Goal: Information Seeking & Learning: Check status

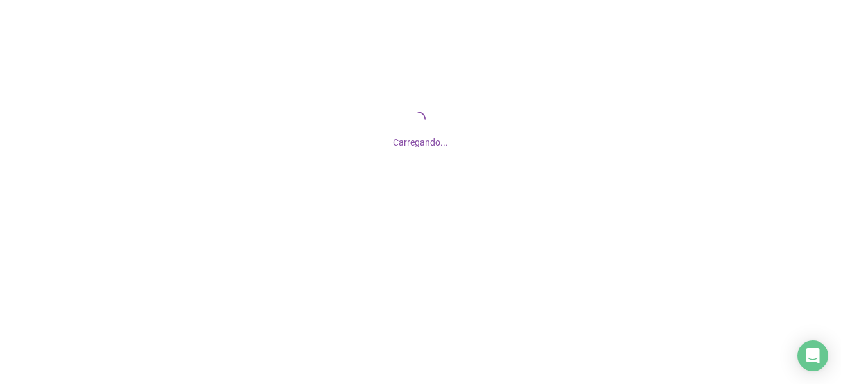
click at [571, 213] on div "Carregando..." at bounding box center [420, 128] width 841 height 256
click at [566, 215] on div "Carregando..." at bounding box center [420, 128] width 841 height 256
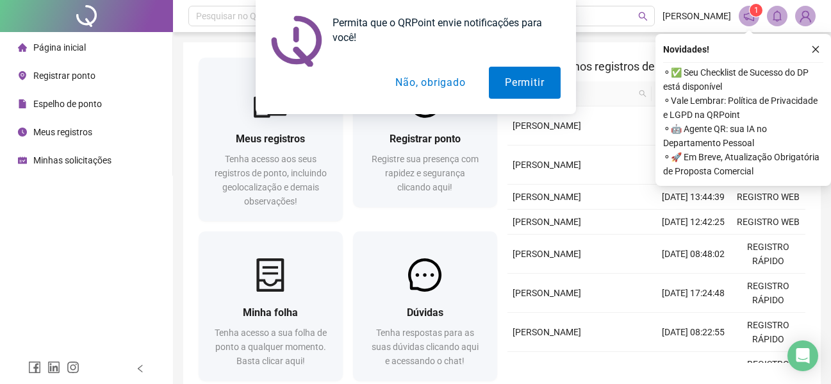
click at [409, 86] on button "Não, obrigado" at bounding box center [430, 83] width 102 height 32
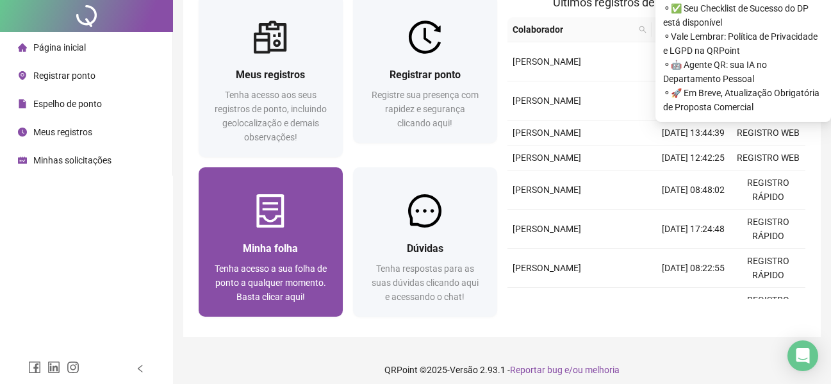
scroll to position [72, 0]
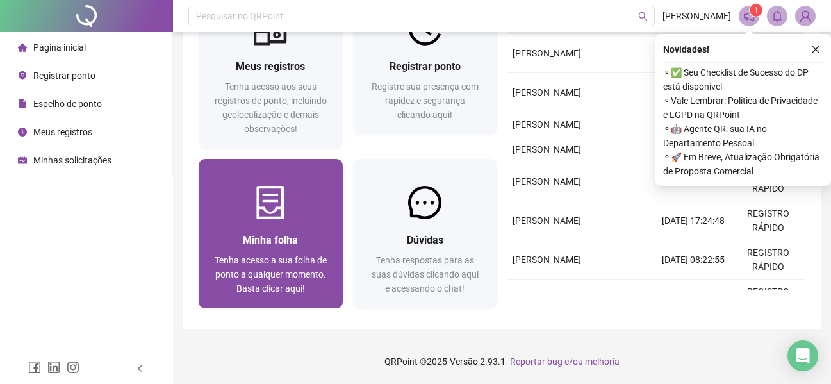
click at [293, 234] on span "Minha folha" at bounding box center [270, 240] width 55 height 12
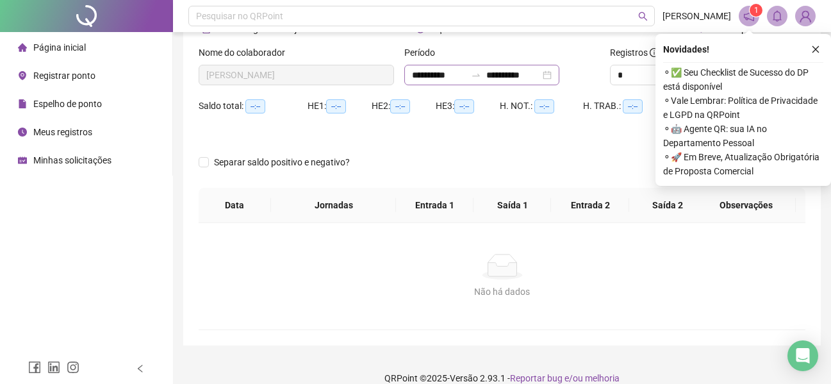
type input "**********"
click at [819, 50] on icon "close" at bounding box center [815, 49] width 9 height 9
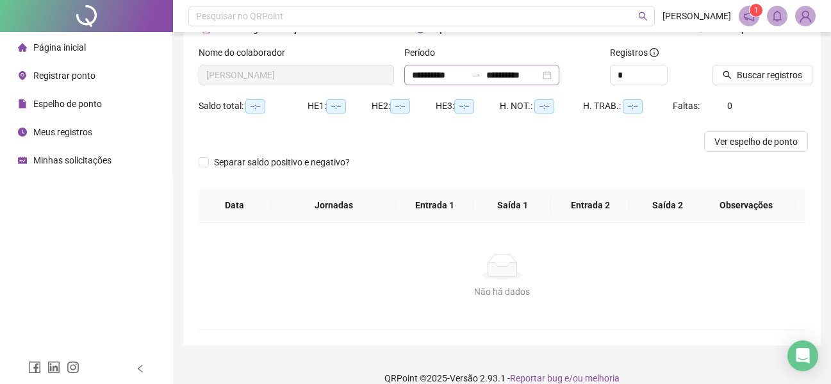
click at [559, 79] on div "**********" at bounding box center [481, 75] width 155 height 21
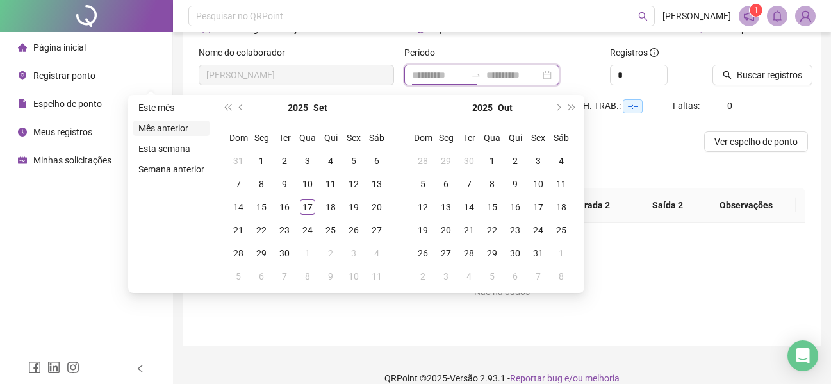
type input "**********"
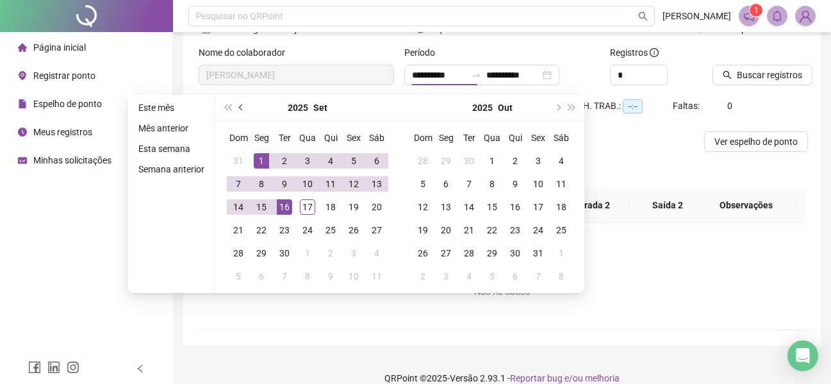
click at [237, 102] on button "prev-year" at bounding box center [241, 108] width 14 height 26
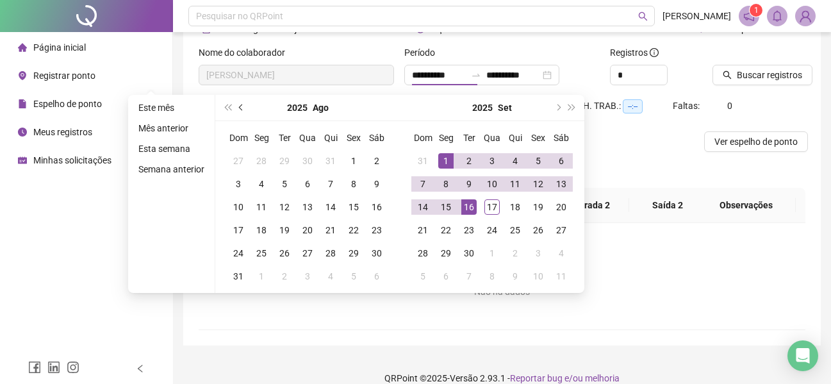
click at [237, 103] on button "prev-year" at bounding box center [241, 108] width 14 height 26
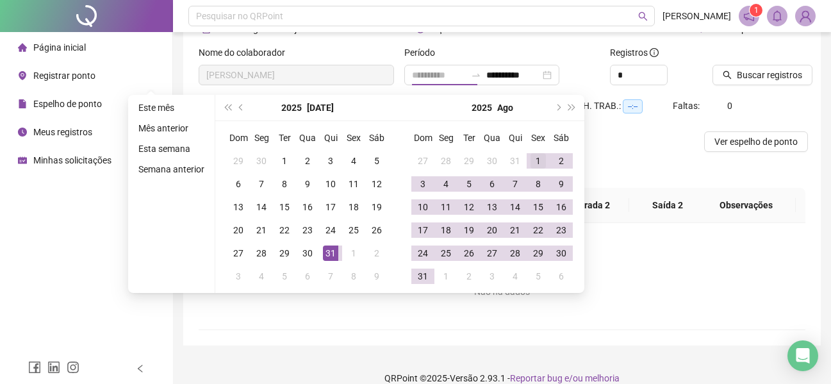
type input "**********"
click at [534, 157] on div "1" at bounding box center [537, 160] width 15 height 15
type input "**********"
click at [422, 274] on div "31" at bounding box center [422, 275] width 15 height 15
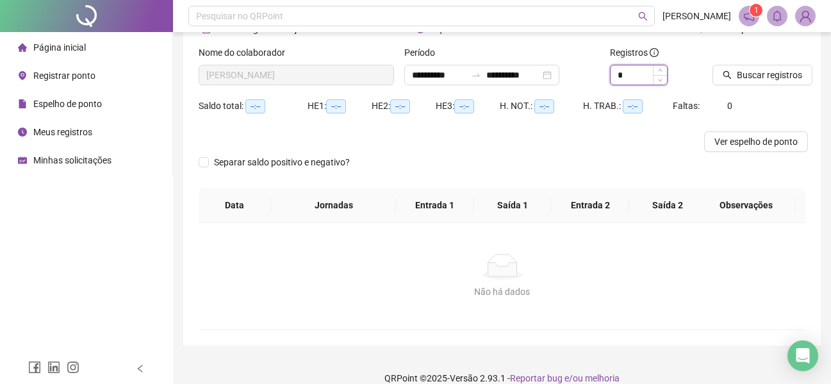
click at [646, 74] on input "*" at bounding box center [639, 74] width 56 height 19
click at [775, 77] on span "Buscar registros" at bounding box center [769, 75] width 65 height 14
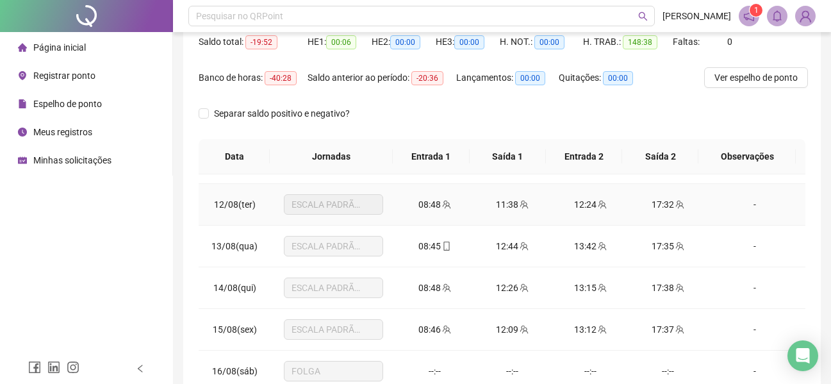
scroll to position [384, 0]
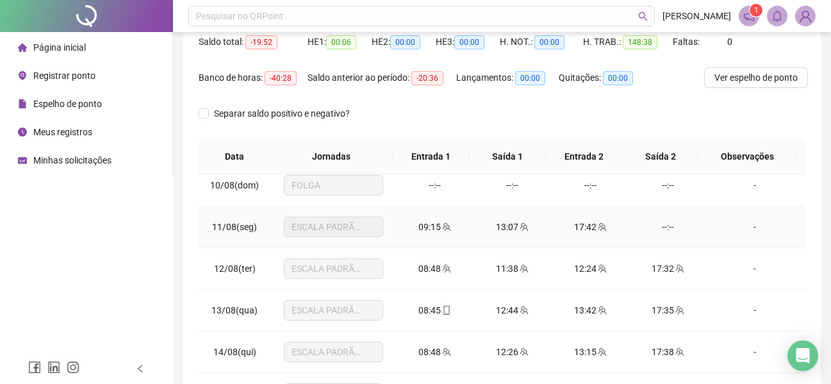
click at [219, 227] on span "11/08(seg)" at bounding box center [234, 227] width 45 height 10
copy span "11/08(seg)"
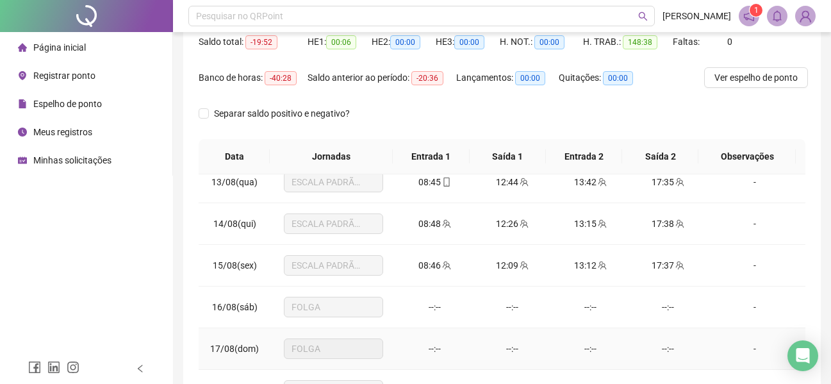
scroll to position [705, 0]
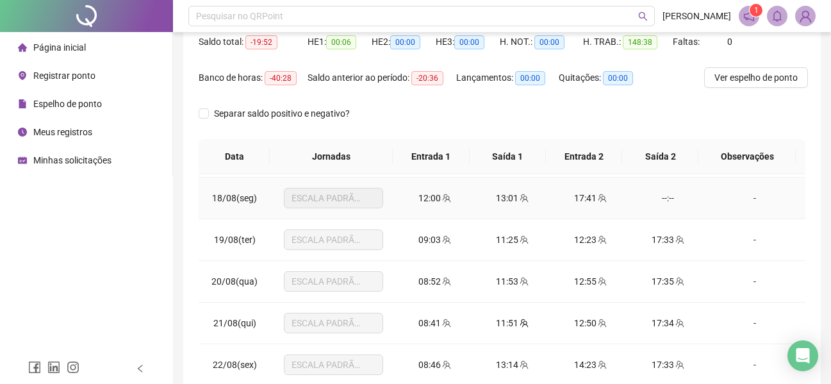
click at [218, 204] on td "18/08(seg)" at bounding box center [235, 198] width 72 height 42
click at [218, 200] on span "18/08(seg)" at bounding box center [234, 198] width 45 height 10
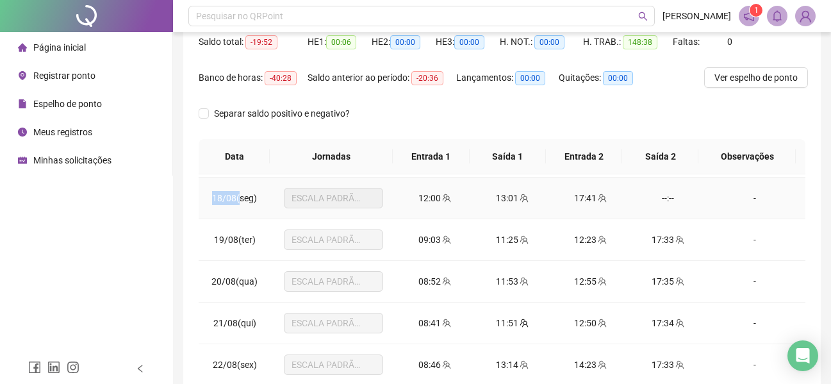
drag, startPoint x: 214, startPoint y: 200, endPoint x: 241, endPoint y: 196, distance: 27.2
click at [241, 196] on span "18/08(seg)" at bounding box center [234, 198] width 45 height 10
copy span "18/08("
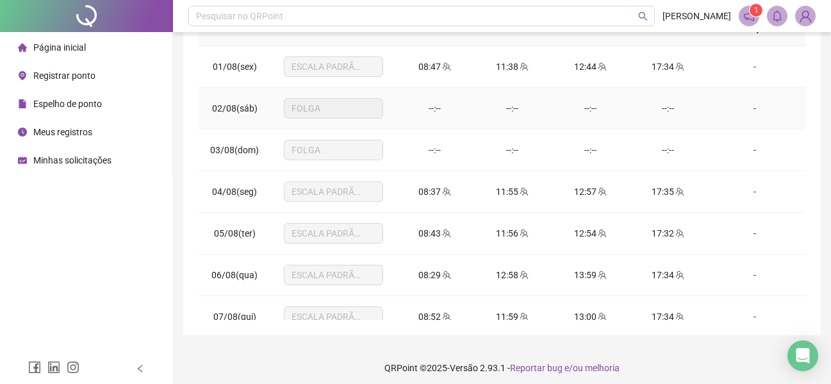
scroll to position [72, 0]
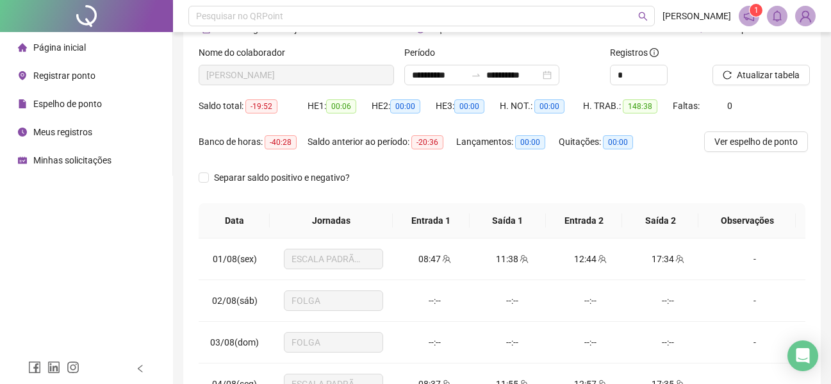
click at [79, 156] on span "Minhas solicitações" at bounding box center [72, 160] width 78 height 10
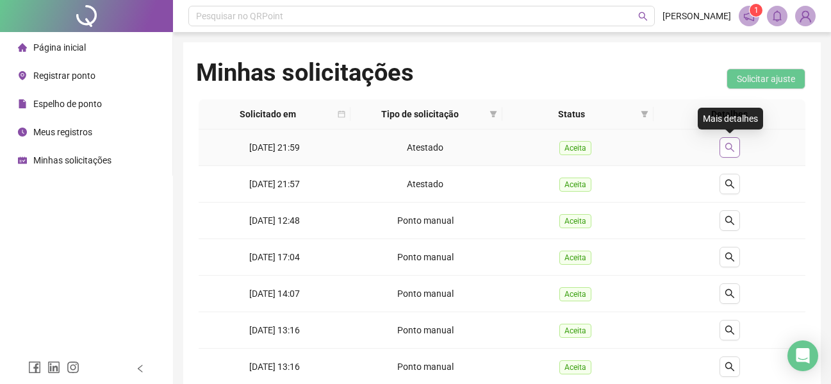
click at [730, 148] on icon "search" at bounding box center [730, 147] width 10 height 10
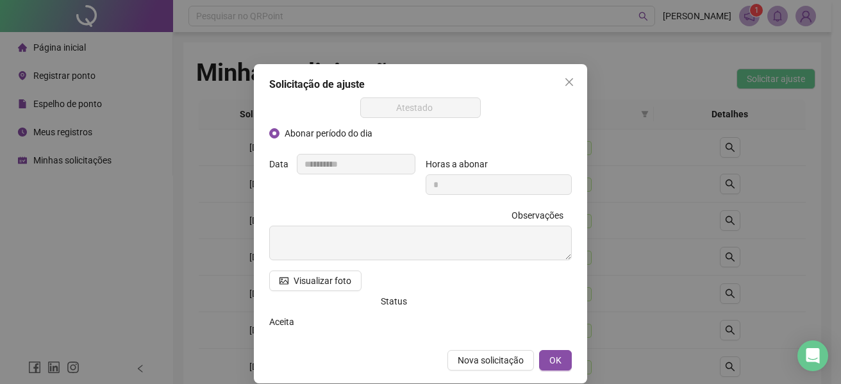
scroll to position [15, 0]
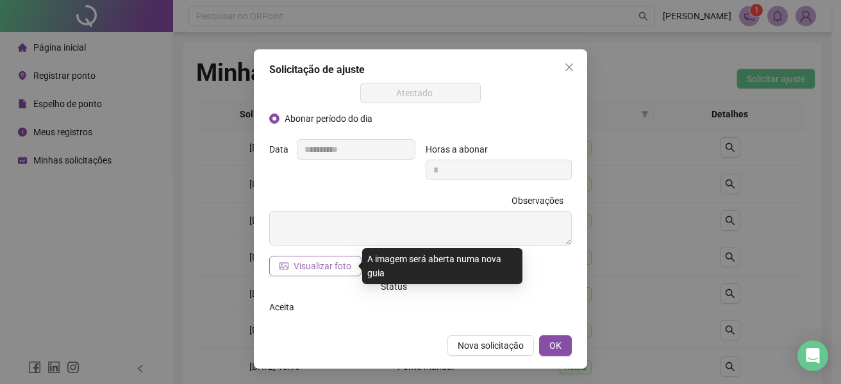
click at [318, 259] on span "Visualizar foto" at bounding box center [322, 266] width 58 height 14
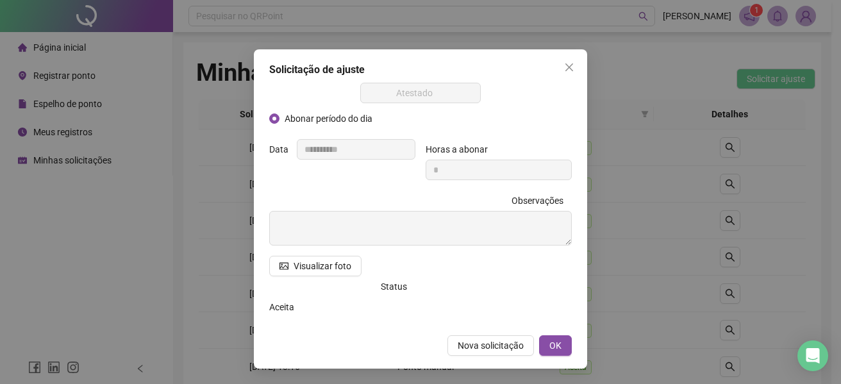
click at [684, 231] on div "**********" at bounding box center [420, 192] width 841 height 384
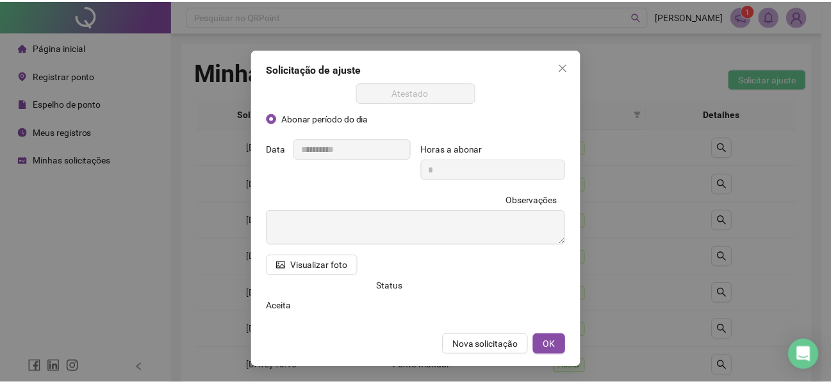
scroll to position [0, 0]
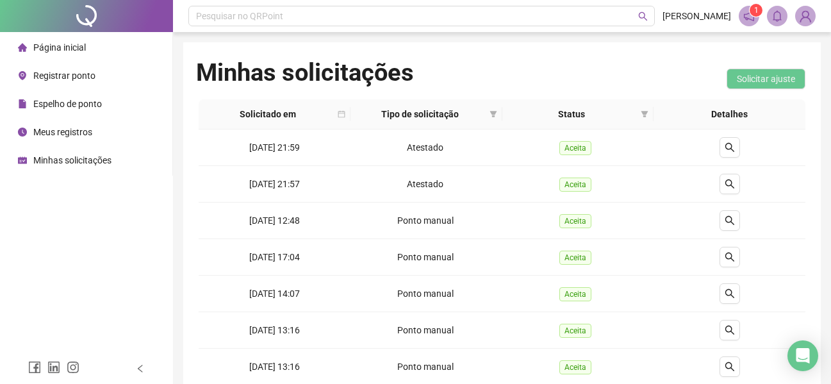
click at [72, 105] on span "Espelho de ponto" at bounding box center [67, 104] width 69 height 10
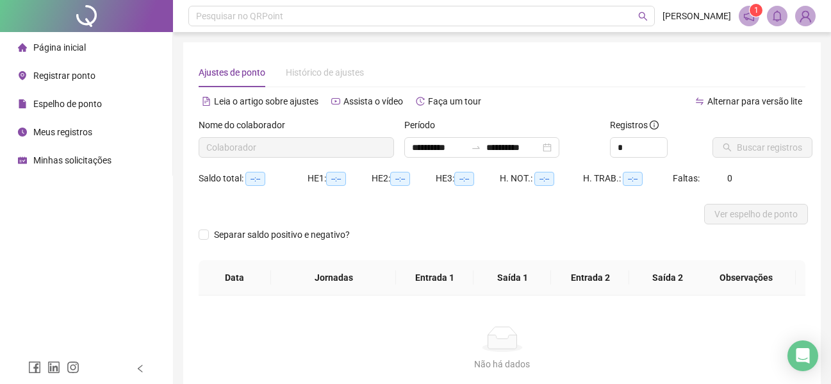
type input "**********"
click at [559, 141] on div "**********" at bounding box center [481, 147] width 155 height 21
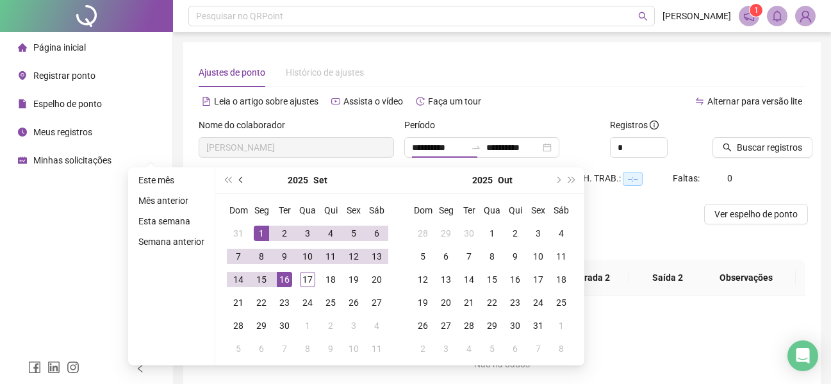
click at [243, 177] on button "prev-year" at bounding box center [241, 180] width 14 height 26
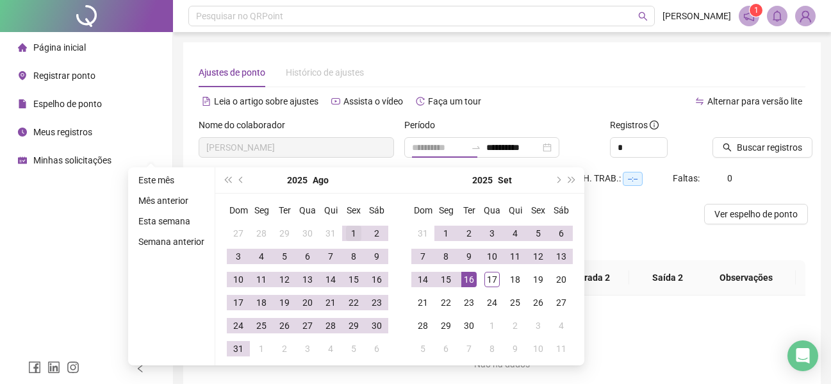
type input "**********"
click at [352, 229] on div "1" at bounding box center [353, 233] width 15 height 15
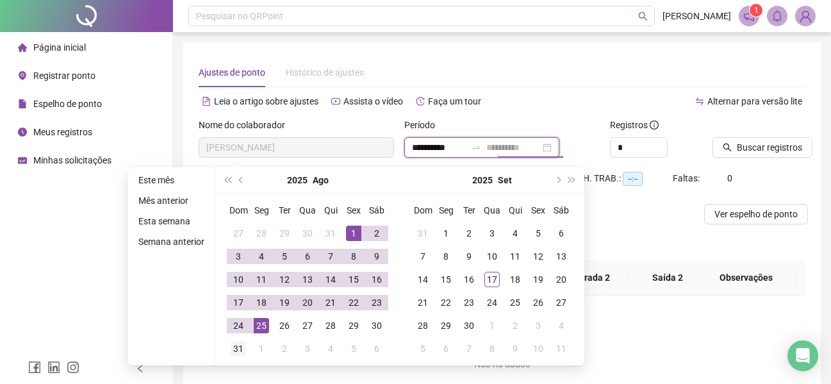
type input "**********"
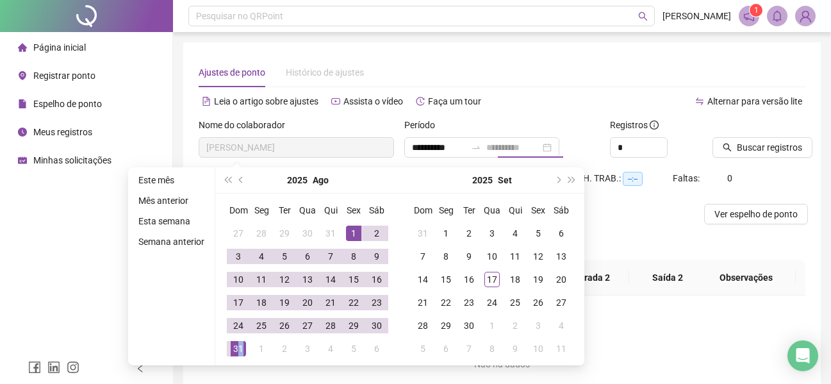
click at [240, 350] on div "31" at bounding box center [238, 348] width 15 height 15
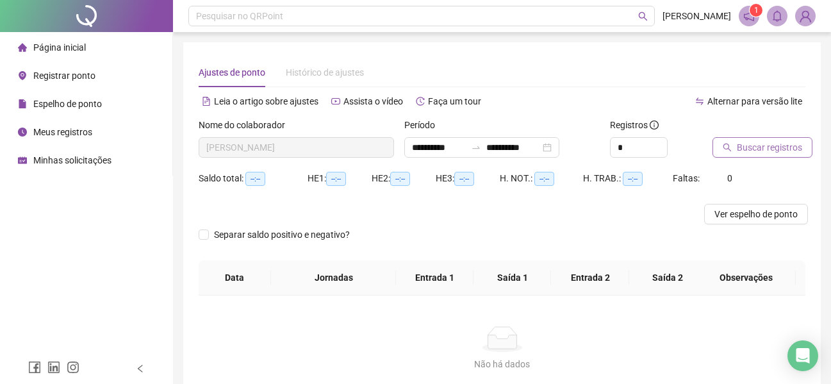
click at [746, 151] on span "Buscar registros" at bounding box center [769, 147] width 65 height 14
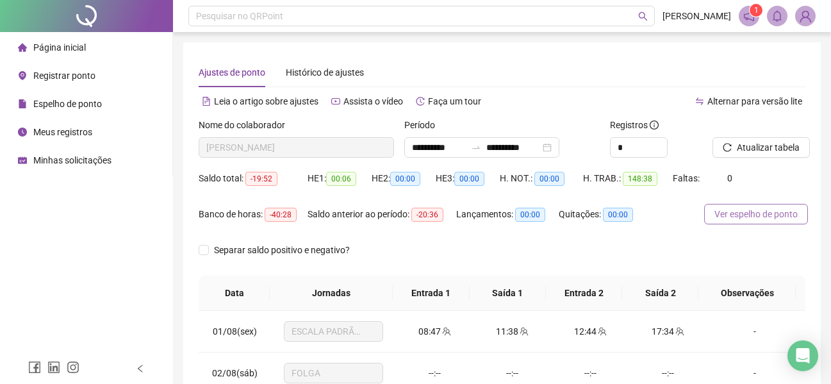
click at [753, 220] on span "Ver espelho de ponto" at bounding box center [755, 214] width 83 height 14
click at [80, 104] on span "Espelho de ponto" at bounding box center [67, 104] width 69 height 10
click at [79, 104] on span "Espelho de ponto" at bounding box center [67, 104] width 69 height 10
click at [45, 152] on div "Minhas solicitações" at bounding box center [65, 160] width 94 height 26
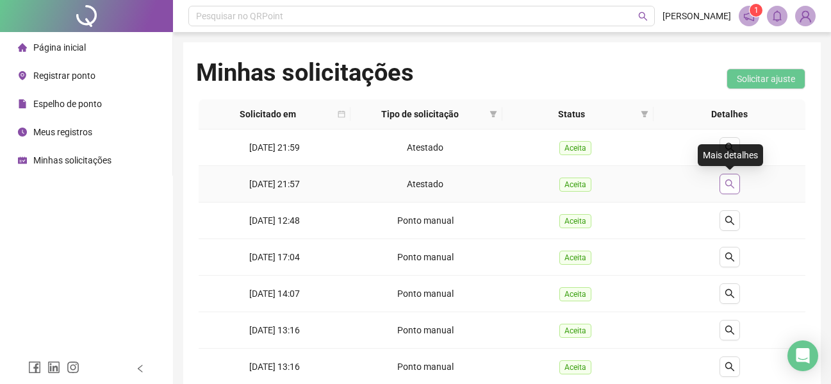
click at [728, 188] on icon "search" at bounding box center [730, 184] width 10 height 10
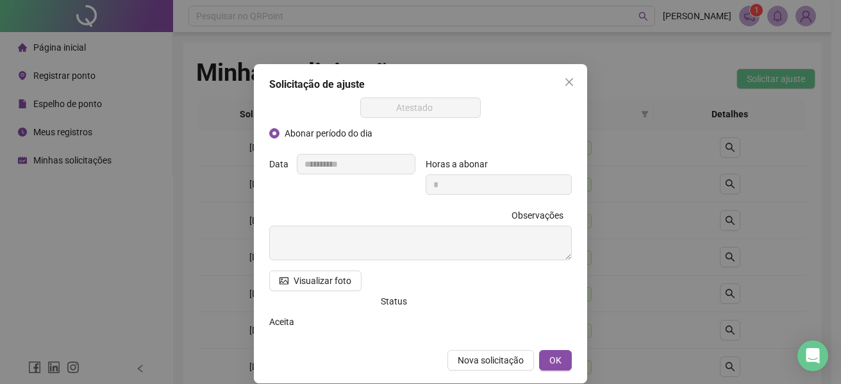
click at [564, 86] on icon "close" at bounding box center [569, 82] width 10 height 10
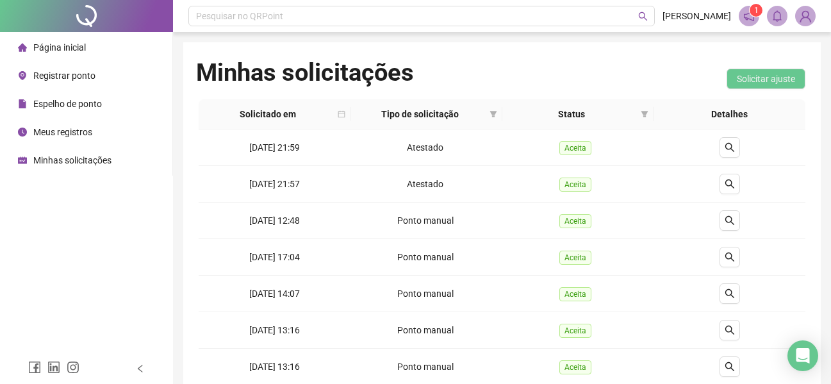
click at [82, 96] on div "Espelho de ponto" at bounding box center [60, 104] width 84 height 26
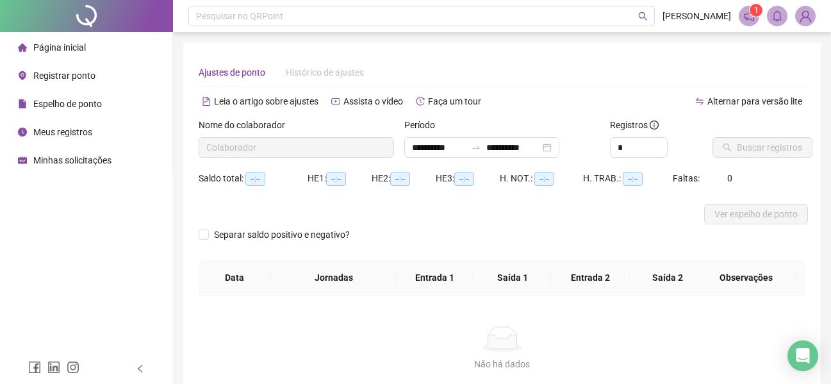
type input "**********"
click at [559, 146] on div "**********" at bounding box center [481, 147] width 155 height 21
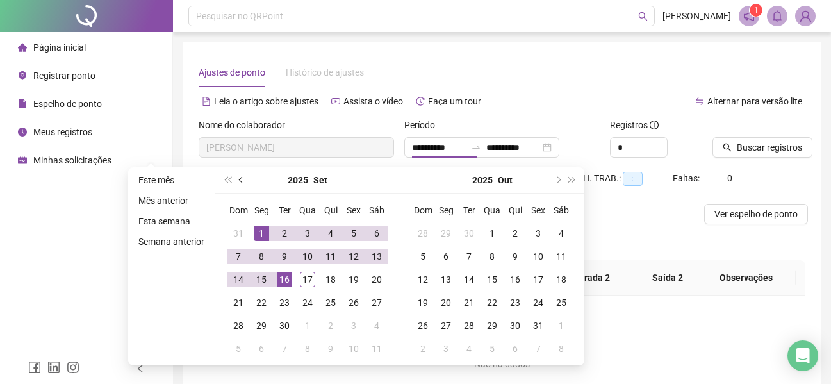
click at [238, 182] on button "prev-year" at bounding box center [241, 180] width 14 height 26
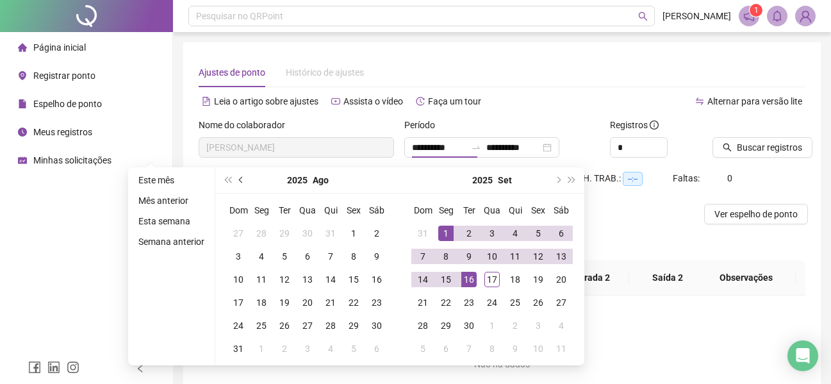
click at [239, 173] on button "prev-year" at bounding box center [241, 180] width 14 height 26
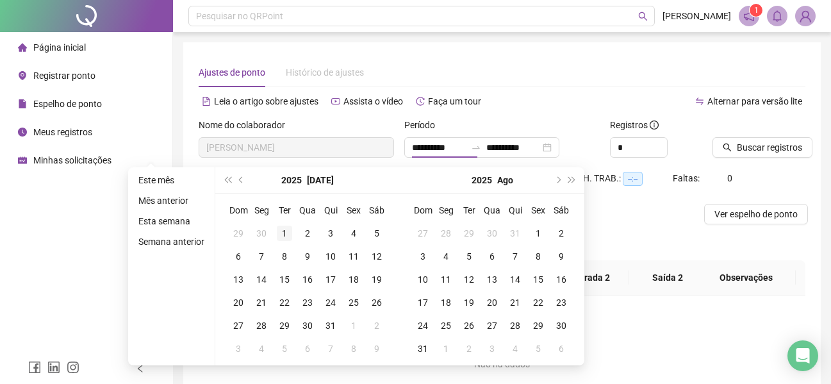
type input "**********"
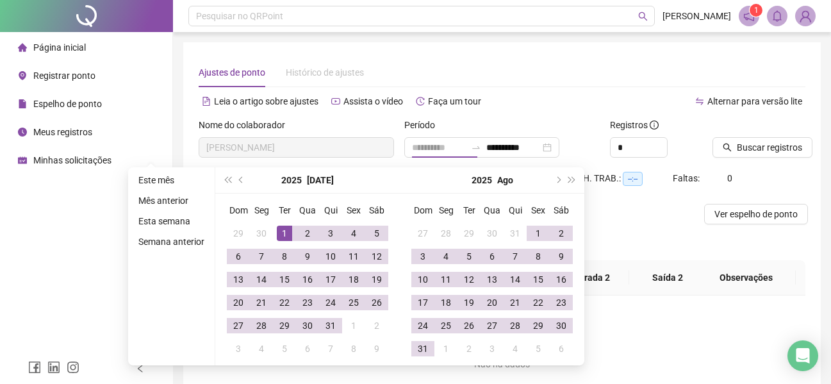
click at [286, 233] on div "1" at bounding box center [284, 233] width 15 height 15
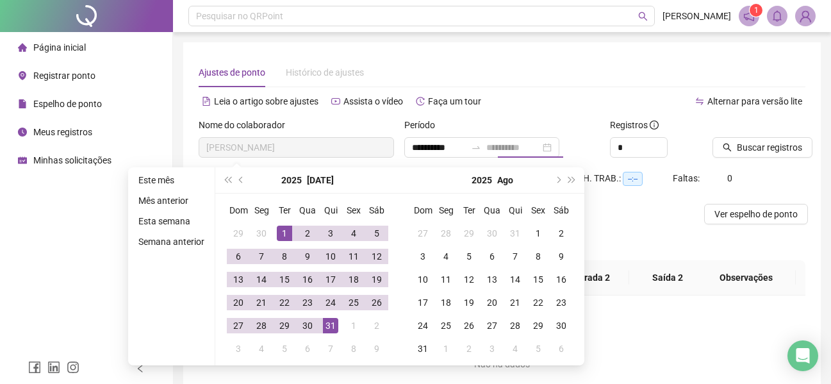
click at [330, 327] on div "31" at bounding box center [330, 325] width 15 height 15
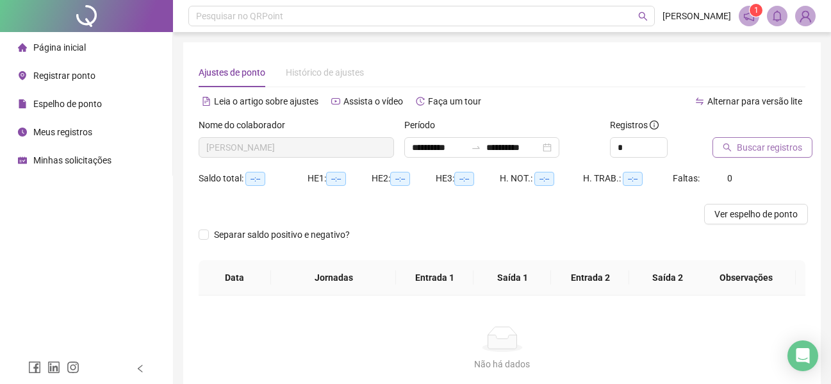
click at [741, 151] on span "Buscar registros" at bounding box center [769, 147] width 65 height 14
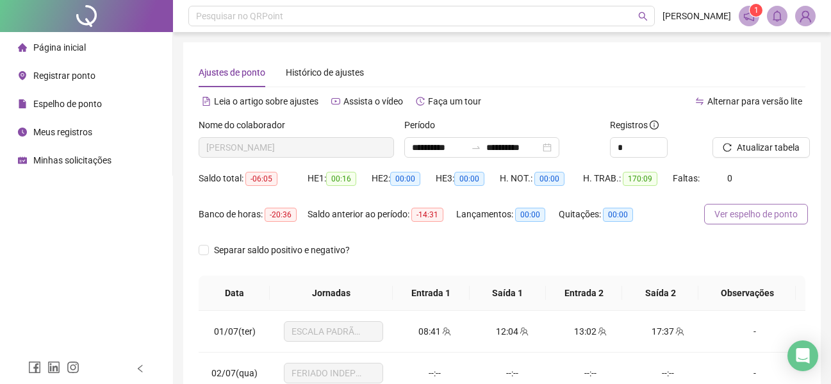
click at [729, 211] on span "Ver espelho de ponto" at bounding box center [755, 214] width 83 height 14
click at [540, 147] on input "**********" at bounding box center [513, 147] width 54 height 14
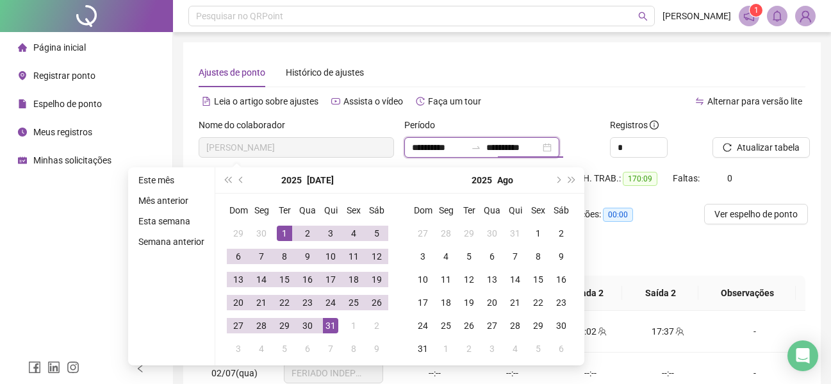
click at [559, 147] on div "**********" at bounding box center [481, 147] width 155 height 21
click at [555, 181] on span "next-year" at bounding box center [557, 180] width 6 height 6
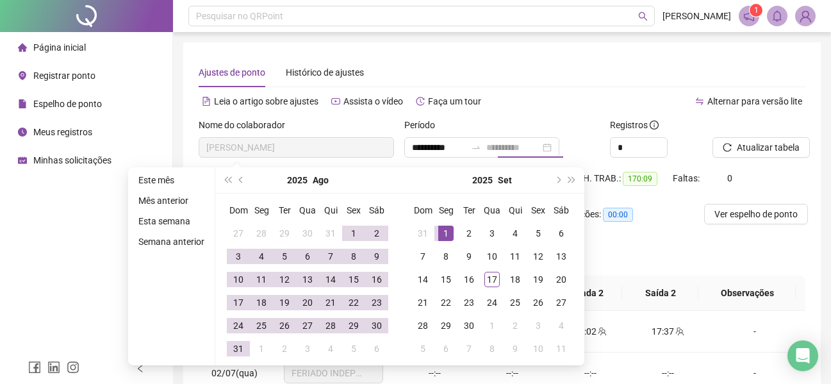
type input "**********"
click at [440, 234] on div "1" at bounding box center [445, 233] width 15 height 15
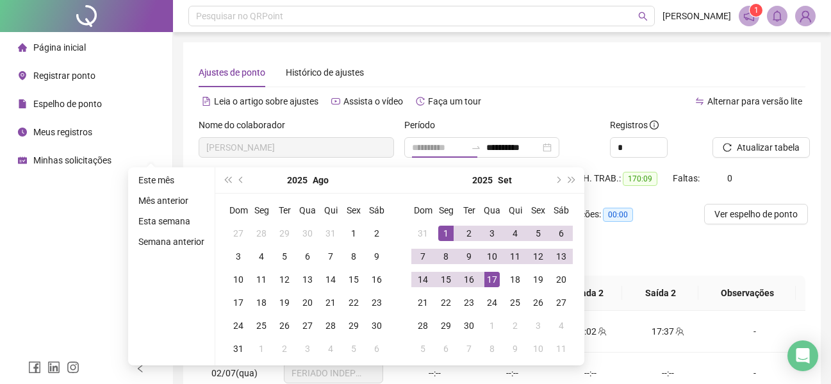
click at [491, 284] on div "17" at bounding box center [491, 279] width 15 height 15
type input "**********"
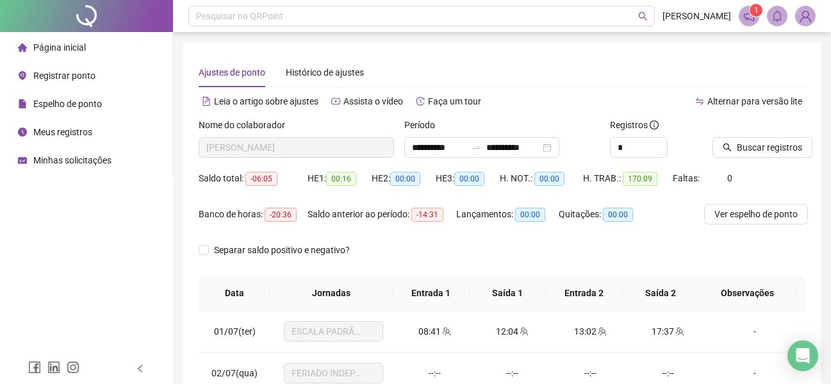
click at [739, 158] on div "Buscar registros" at bounding box center [758, 143] width 103 height 50
click at [740, 151] on span "Buscar registros" at bounding box center [769, 147] width 65 height 14
click at [734, 219] on span "Ver espelho de ponto" at bounding box center [755, 214] width 83 height 14
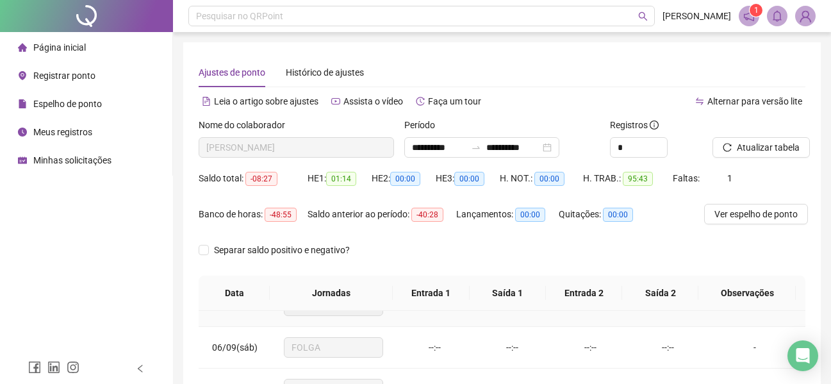
scroll to position [128, 0]
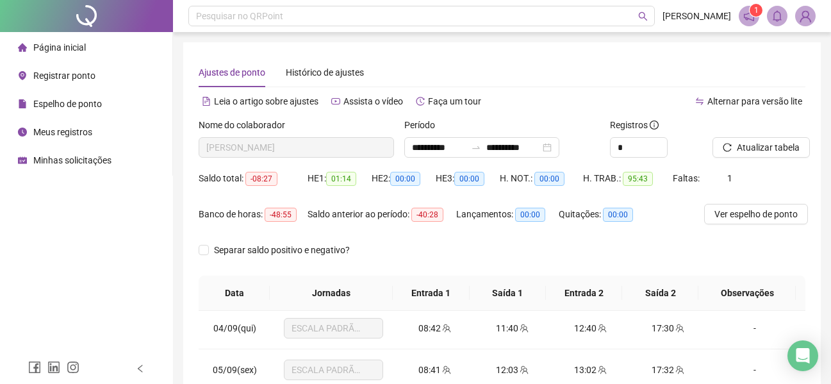
click at [50, 103] on span "Espelho de ponto" at bounding box center [67, 104] width 69 height 10
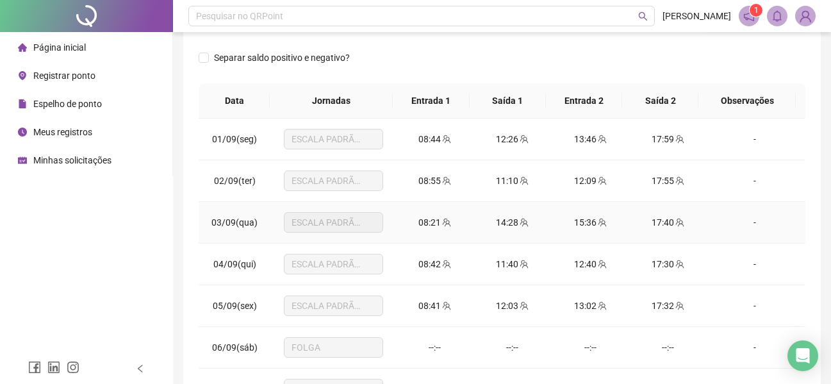
scroll to position [64, 0]
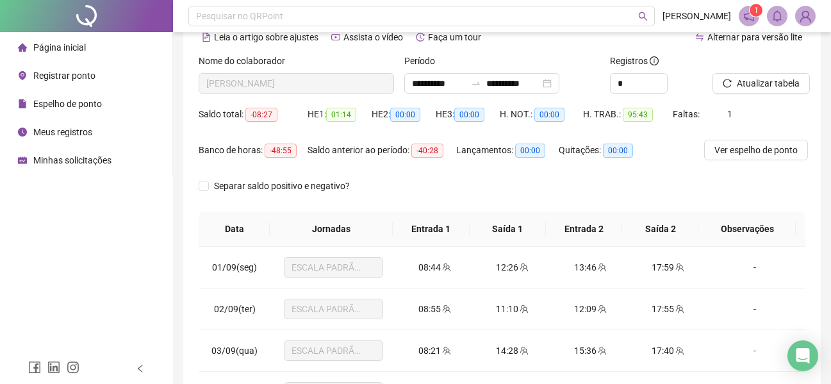
click at [60, 151] on div "Minhas solicitações" at bounding box center [65, 160] width 94 height 26
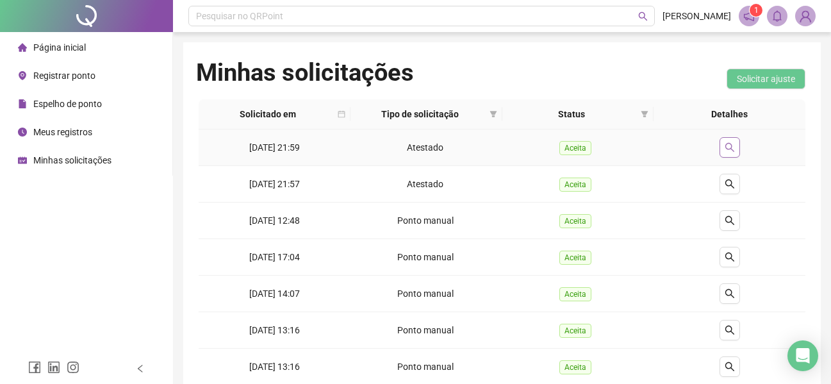
click at [727, 141] on button "button" at bounding box center [729, 147] width 21 height 21
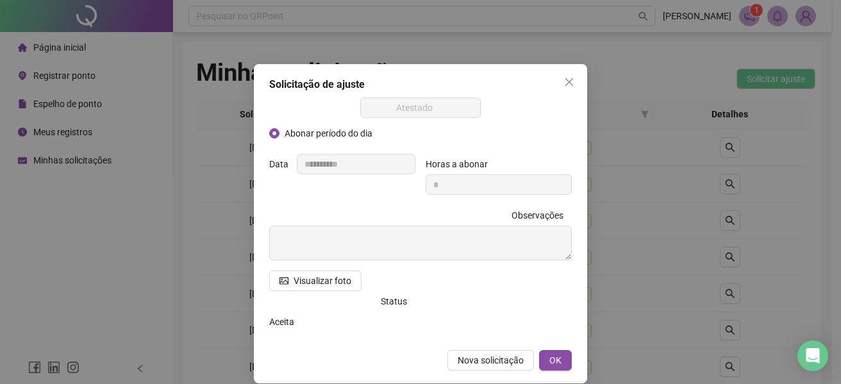
scroll to position [15, 0]
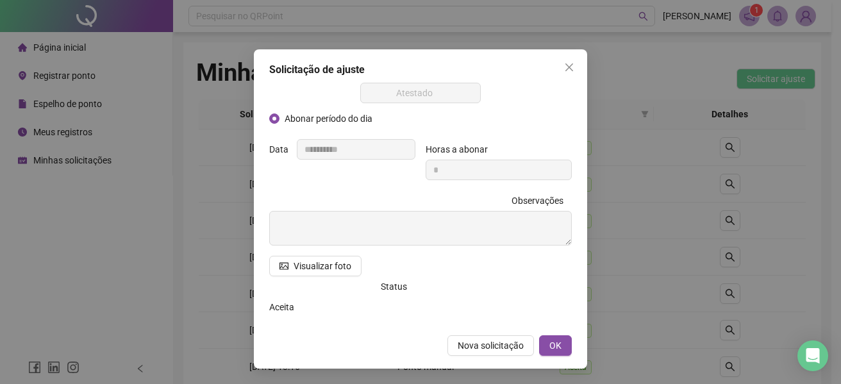
click at [547, 73] on div "Solicitação de ajuste" at bounding box center [420, 69] width 302 height 15
click at [564, 64] on icon "close" at bounding box center [569, 67] width 10 height 10
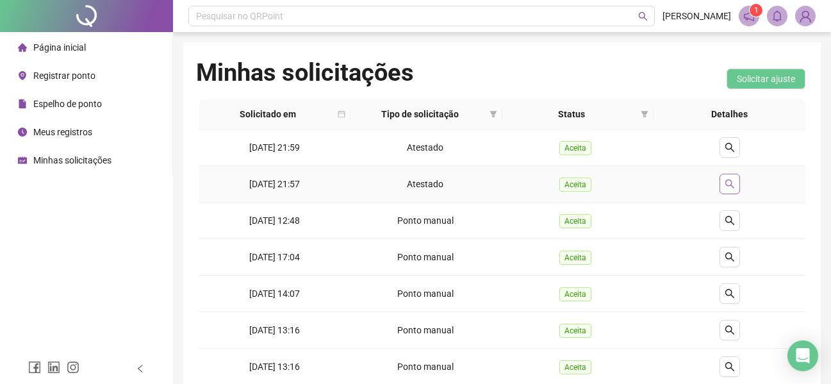
click at [732, 186] on icon "search" at bounding box center [729, 183] width 9 height 9
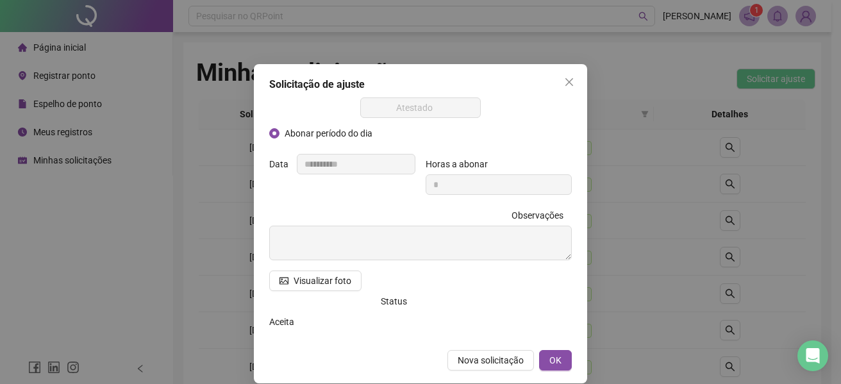
scroll to position [15, 0]
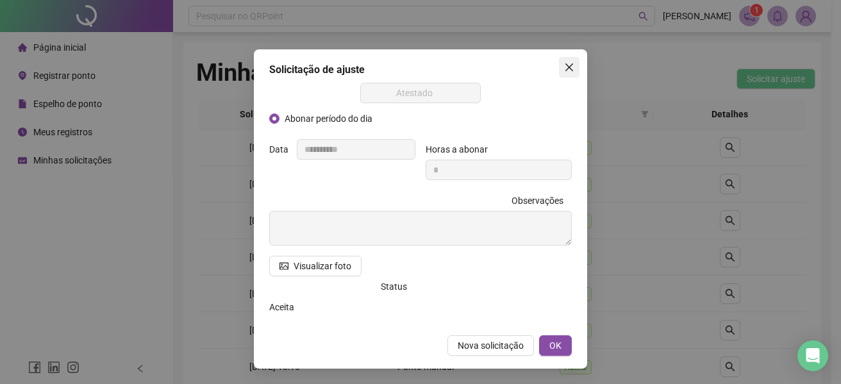
click at [563, 75] on button "Close" at bounding box center [569, 67] width 21 height 21
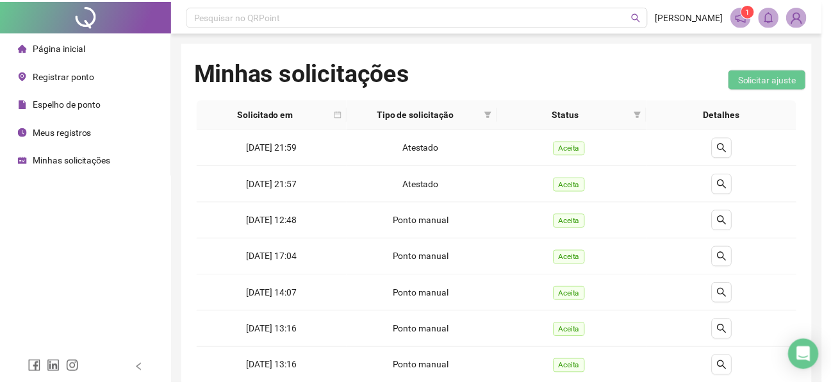
scroll to position [0, 0]
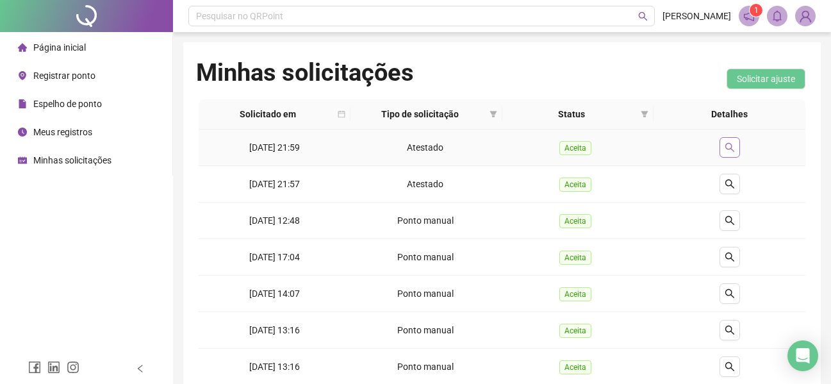
click at [719, 146] on button "button" at bounding box center [729, 147] width 21 height 21
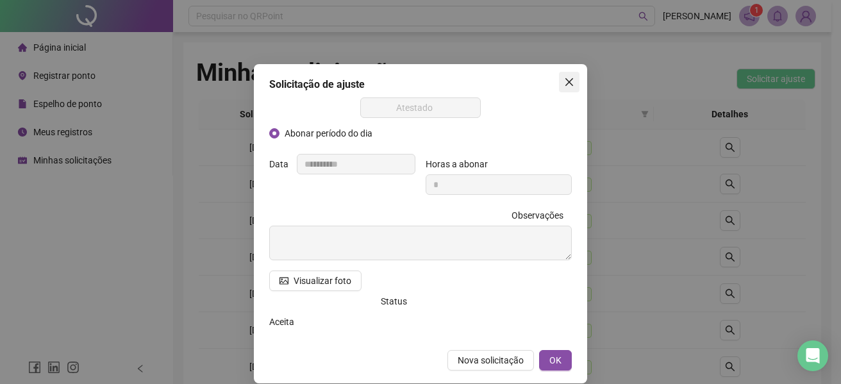
click at [559, 90] on button "Close" at bounding box center [569, 82] width 21 height 21
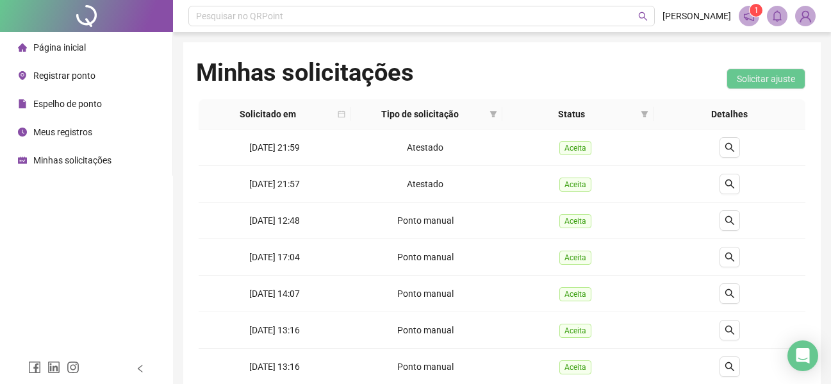
click at [51, 104] on span "Espelho de ponto" at bounding box center [67, 104] width 69 height 10
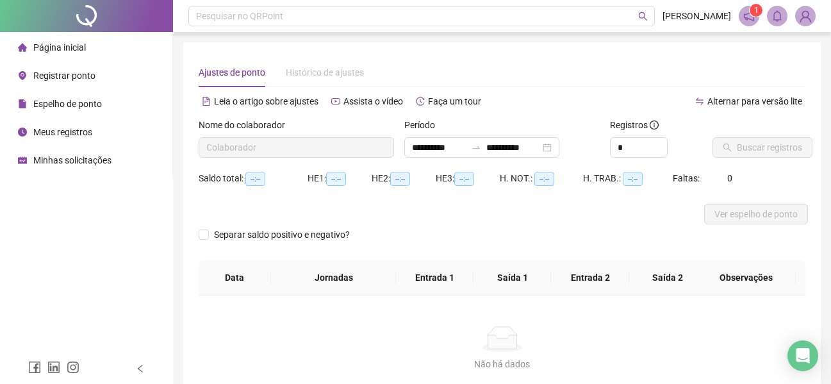
type input "**********"
click at [60, 127] on span "Meus registros" at bounding box center [62, 132] width 59 height 10
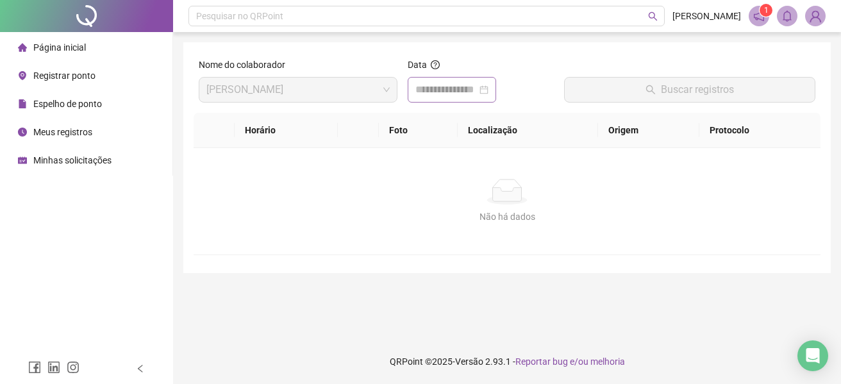
click at [488, 95] on div at bounding box center [451, 89] width 73 height 15
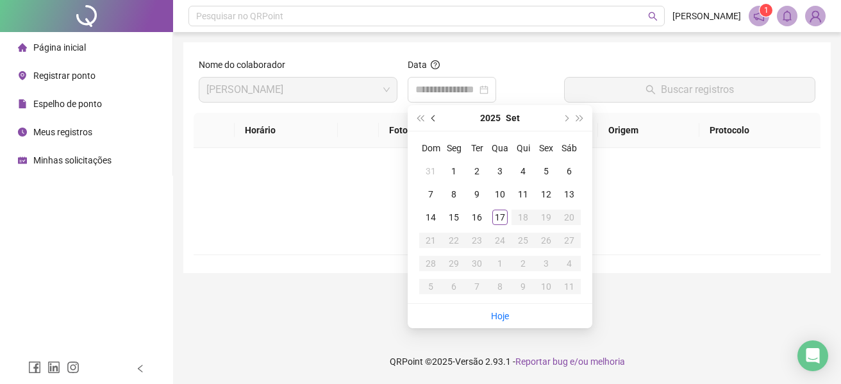
click at [434, 113] on button "prev-year" at bounding box center [434, 118] width 14 height 26
type input "**********"
click at [446, 243] on div "18" at bounding box center [453, 240] width 15 height 15
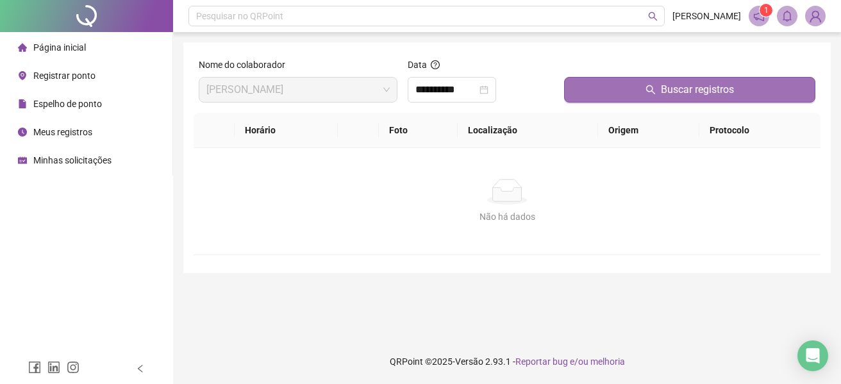
click at [616, 86] on button "Buscar registros" at bounding box center [689, 90] width 251 height 26
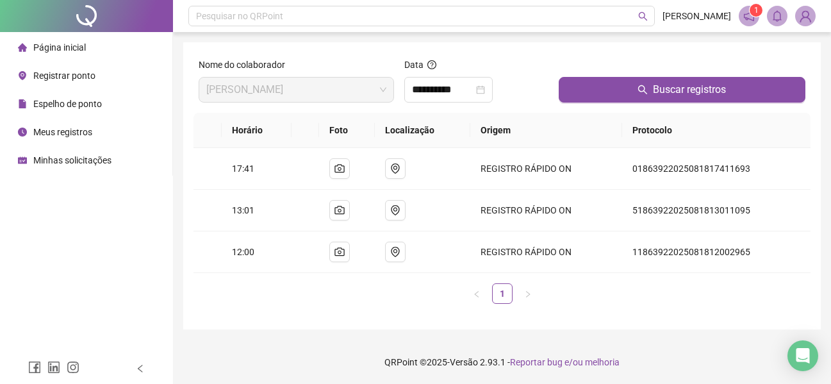
click at [362, 305] on div "Horário Foto Localização Origem Protocolo 17:41 REGISTRO RÁPIDO ON 018639220250…" at bounding box center [501, 213] width 617 height 201
click at [72, 159] on span "Minhas solicitações" at bounding box center [72, 160] width 78 height 10
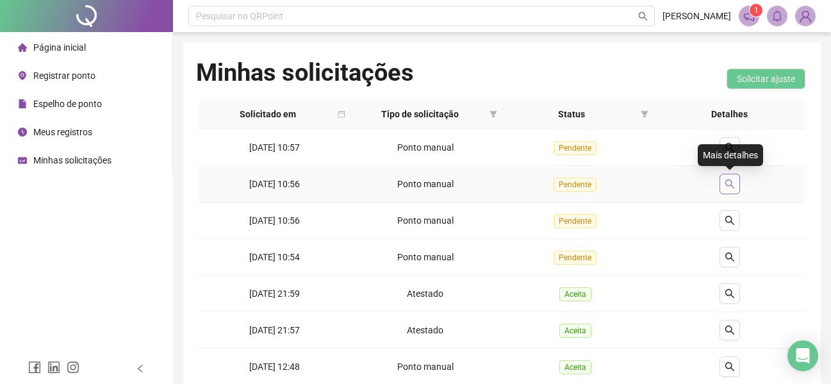
click at [726, 183] on icon "search" at bounding box center [730, 184] width 10 height 10
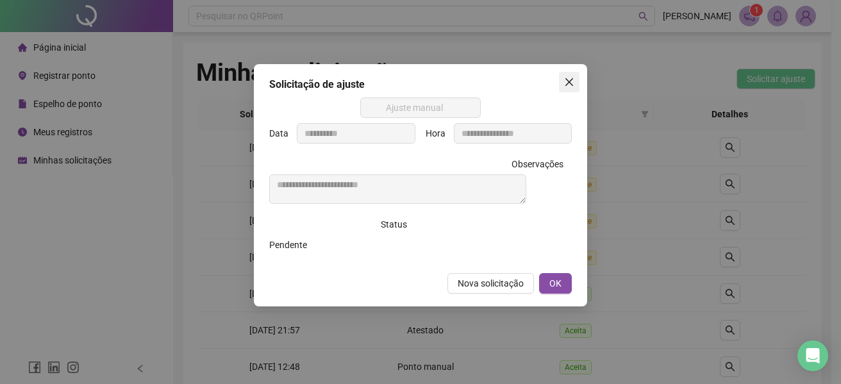
click at [570, 81] on icon "close" at bounding box center [569, 82] width 8 height 8
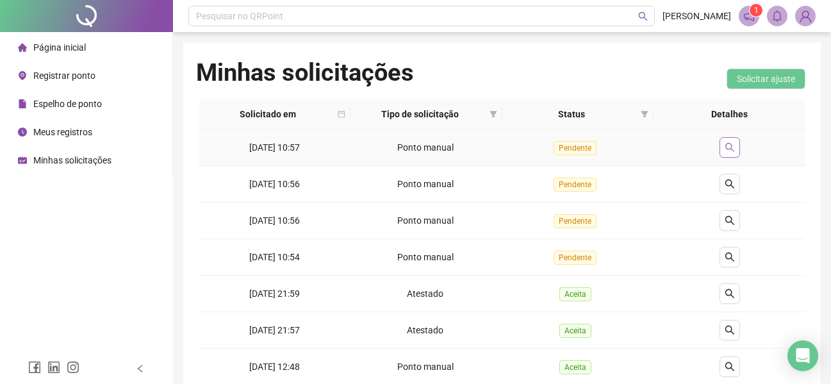
click at [731, 148] on icon "search" at bounding box center [729, 147] width 9 height 9
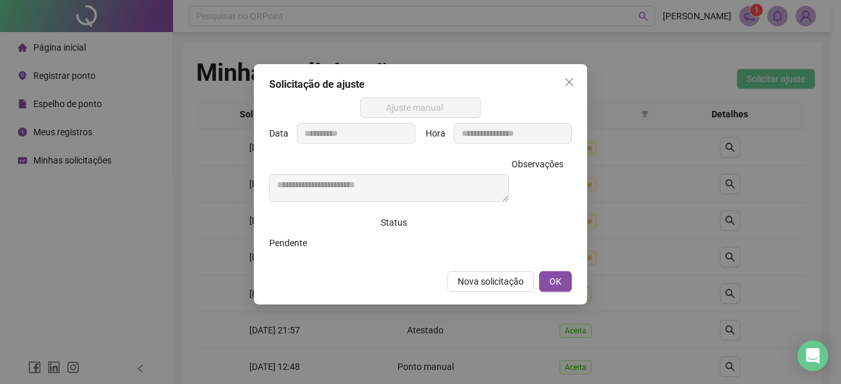
click at [565, 81] on icon "close" at bounding box center [569, 82] width 10 height 10
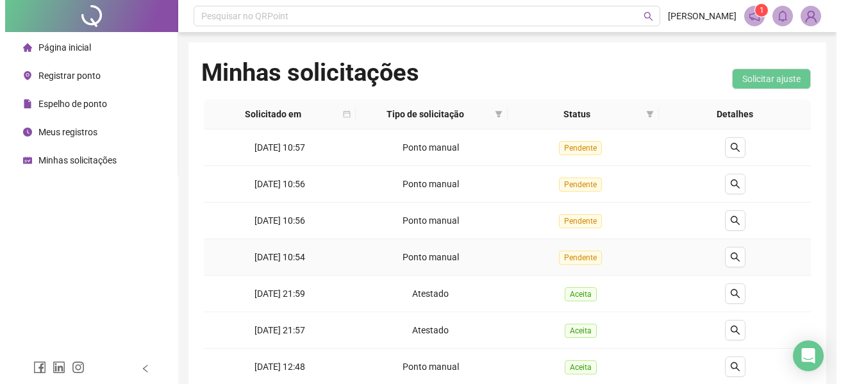
scroll to position [128, 0]
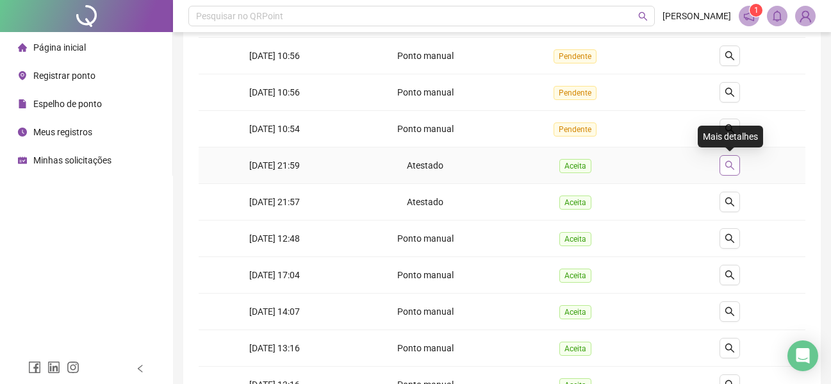
click at [724, 171] on button "button" at bounding box center [729, 165] width 21 height 21
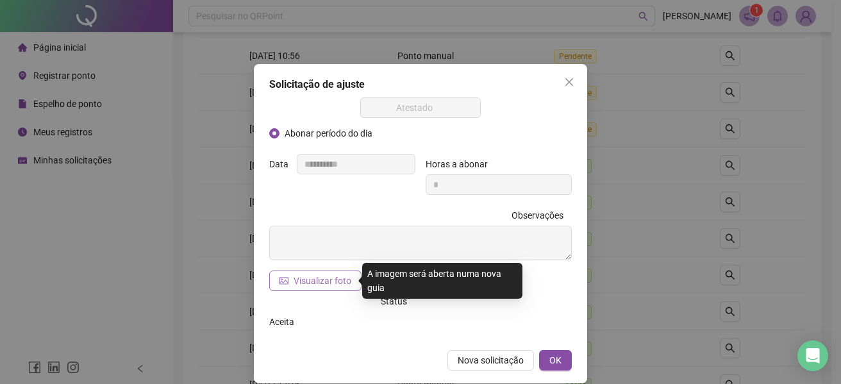
click at [302, 279] on span "Visualizar foto" at bounding box center [322, 281] width 58 height 14
